Goal: Task Accomplishment & Management: Complete application form

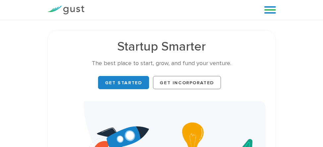
click at [66, 76] on div "Get Started Get Incorporated" at bounding box center [162, 82] width 208 height 17
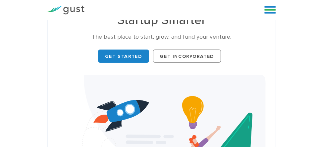
scroll to position [26, 0]
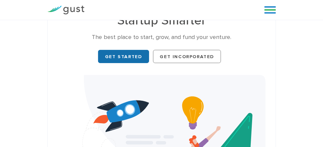
click at [124, 55] on link "Get Started" at bounding box center [123, 56] width 51 height 13
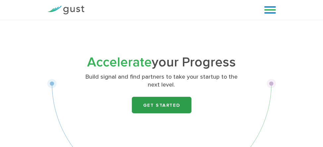
click at [152, 106] on link "Get Started" at bounding box center [162, 105] width 60 height 17
